Goal: Book appointment/travel/reservation

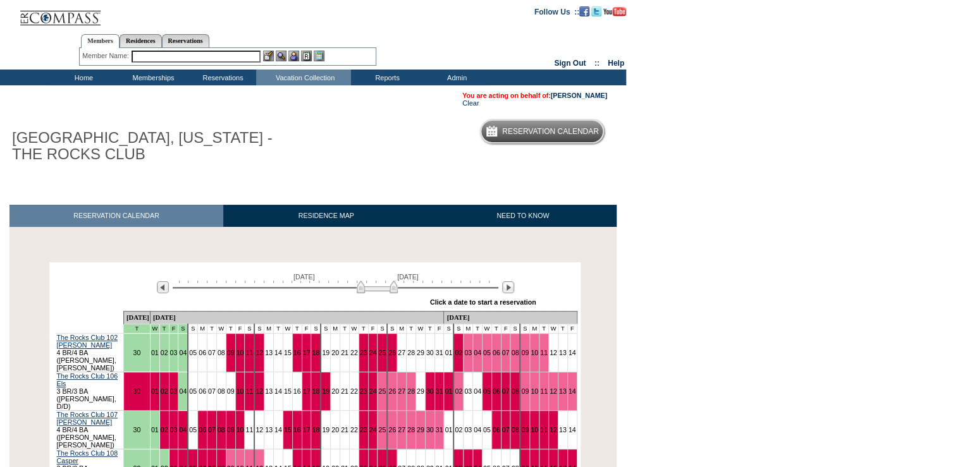
drag, startPoint x: 293, startPoint y: 287, endPoint x: 390, endPoint y: 281, distance: 96.9
click at [390, 281] on div "November 5, 2026 December 20, 2026" at bounding box center [333, 284] width 365 height 22
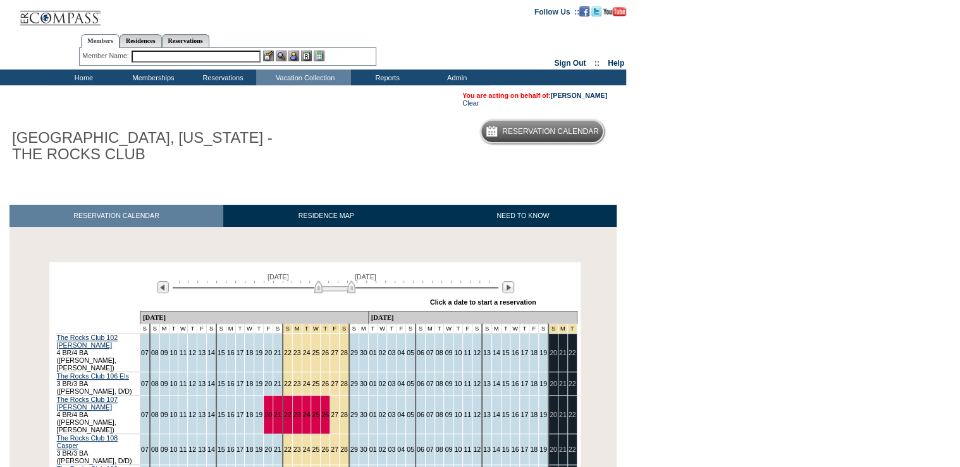
drag, startPoint x: 387, startPoint y: 288, endPoint x: 344, endPoint y: 288, distance: 43.0
click at [344, 288] on img at bounding box center [334, 287] width 41 height 13
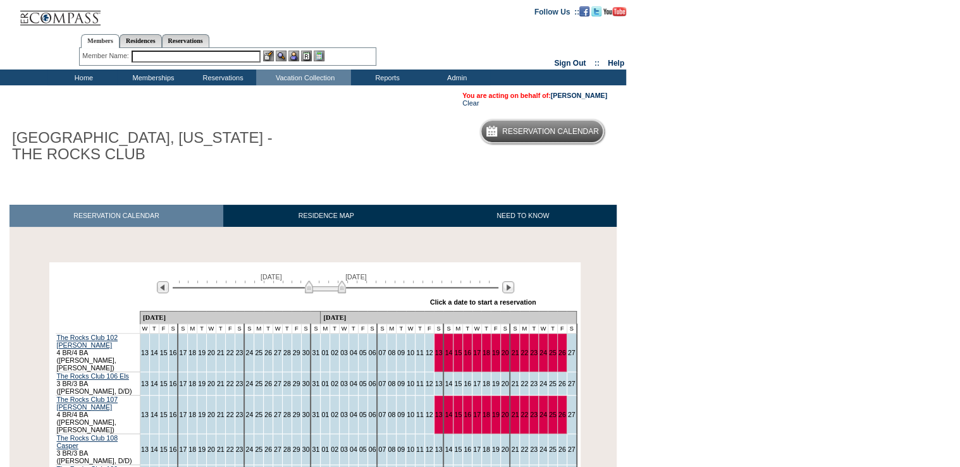
drag, startPoint x: 346, startPoint y: 290, endPoint x: 336, endPoint y: 291, distance: 9.5
click at [336, 291] on img at bounding box center [325, 287] width 41 height 13
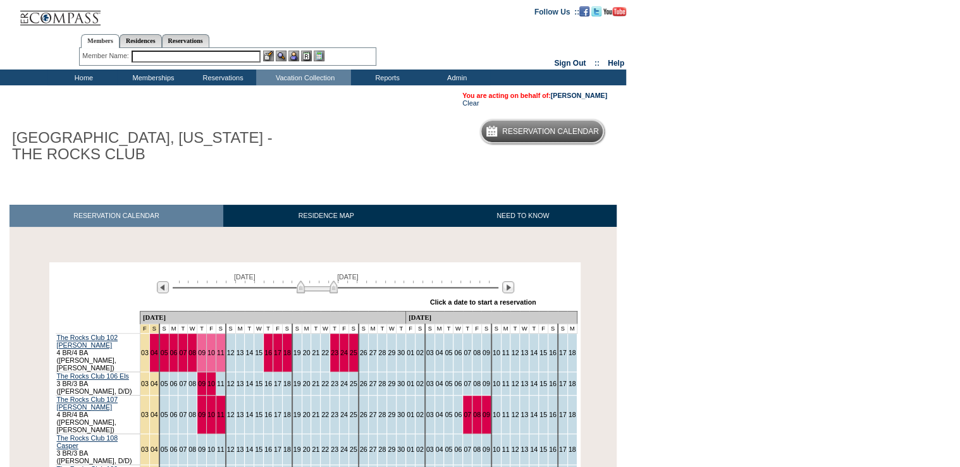
drag, startPoint x: 336, startPoint y: 291, endPoint x: 328, endPoint y: 290, distance: 8.3
click at [328, 290] on img at bounding box center [317, 287] width 41 height 13
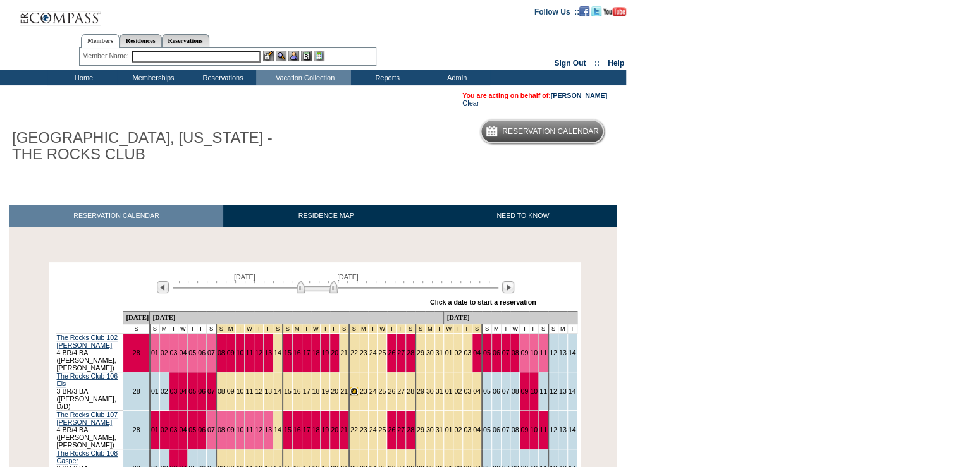
click at [357, 388] on link "22" at bounding box center [354, 392] width 8 height 8
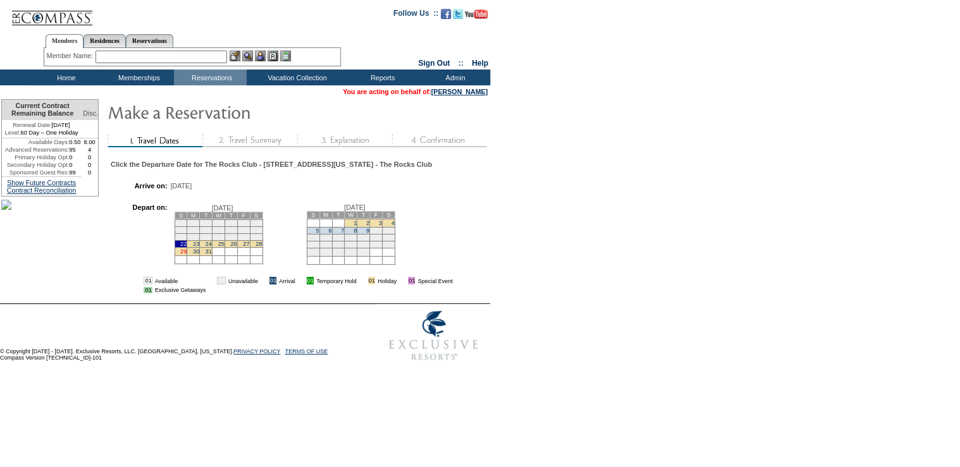
click at [187, 255] on link "29" at bounding box center [183, 252] width 6 height 6
